Goal: Task Accomplishment & Management: Use online tool/utility

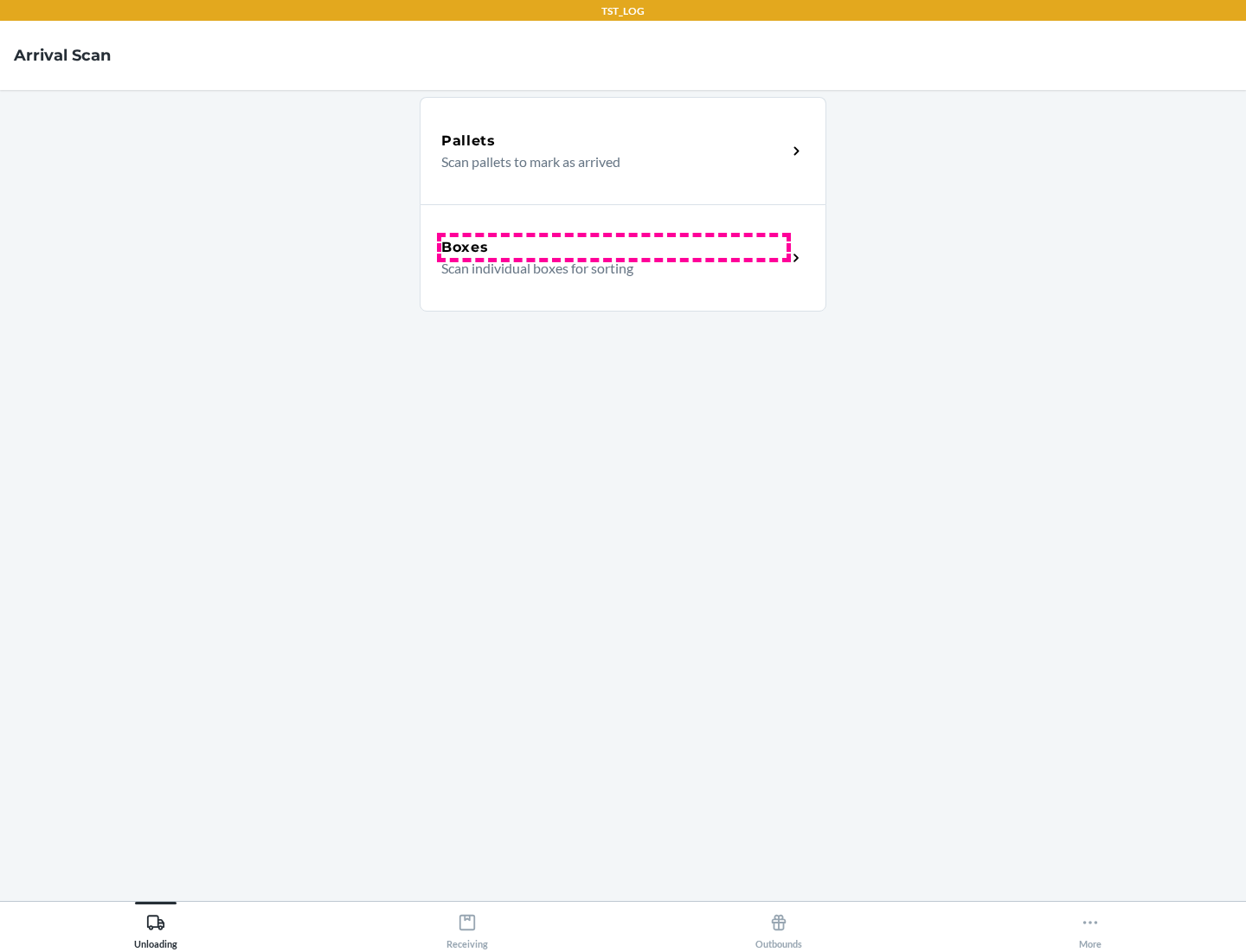
click at [613, 248] on div "Boxes" at bounding box center [613, 247] width 345 height 20
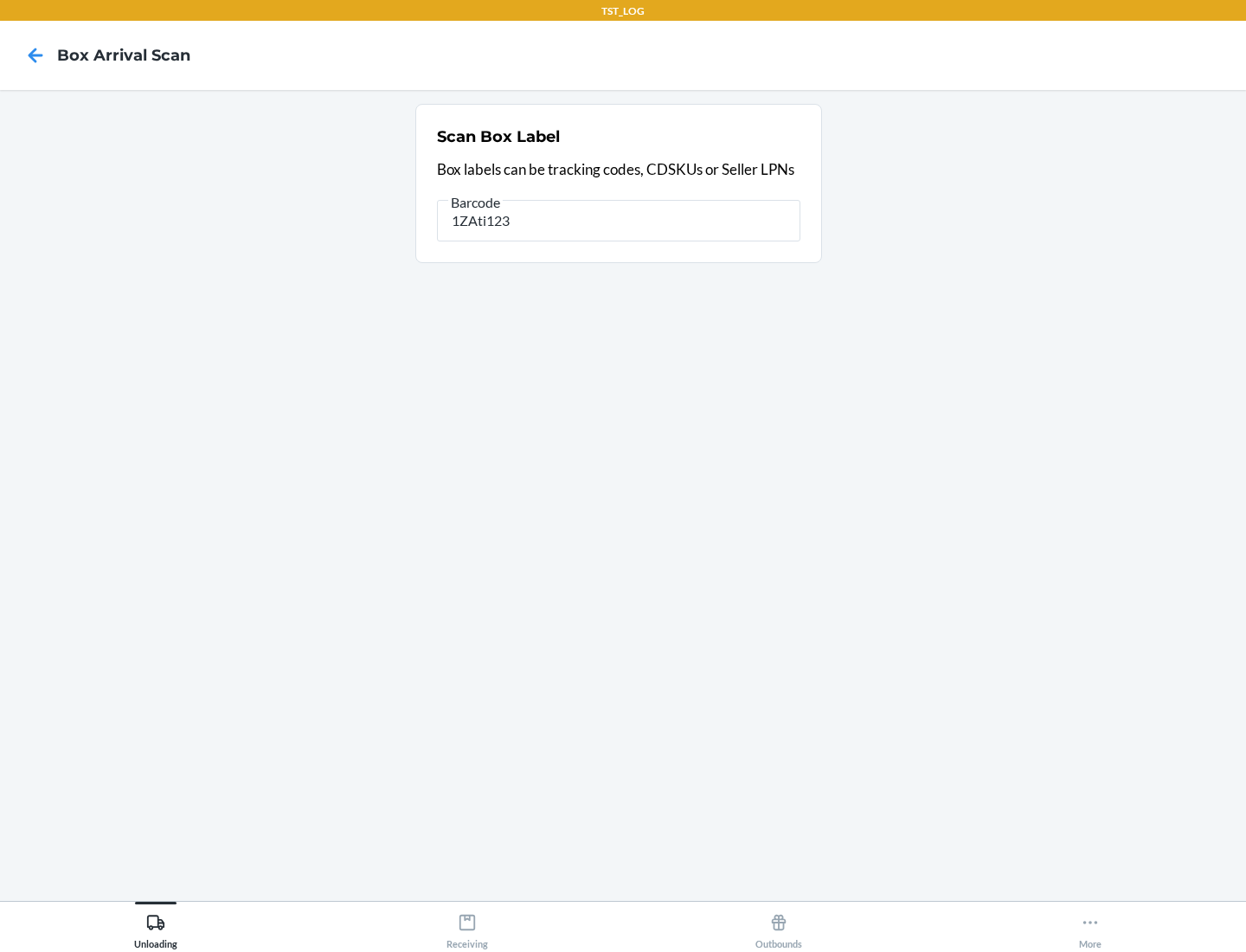
type input "1ZAti123"
